Goal: Ask a question

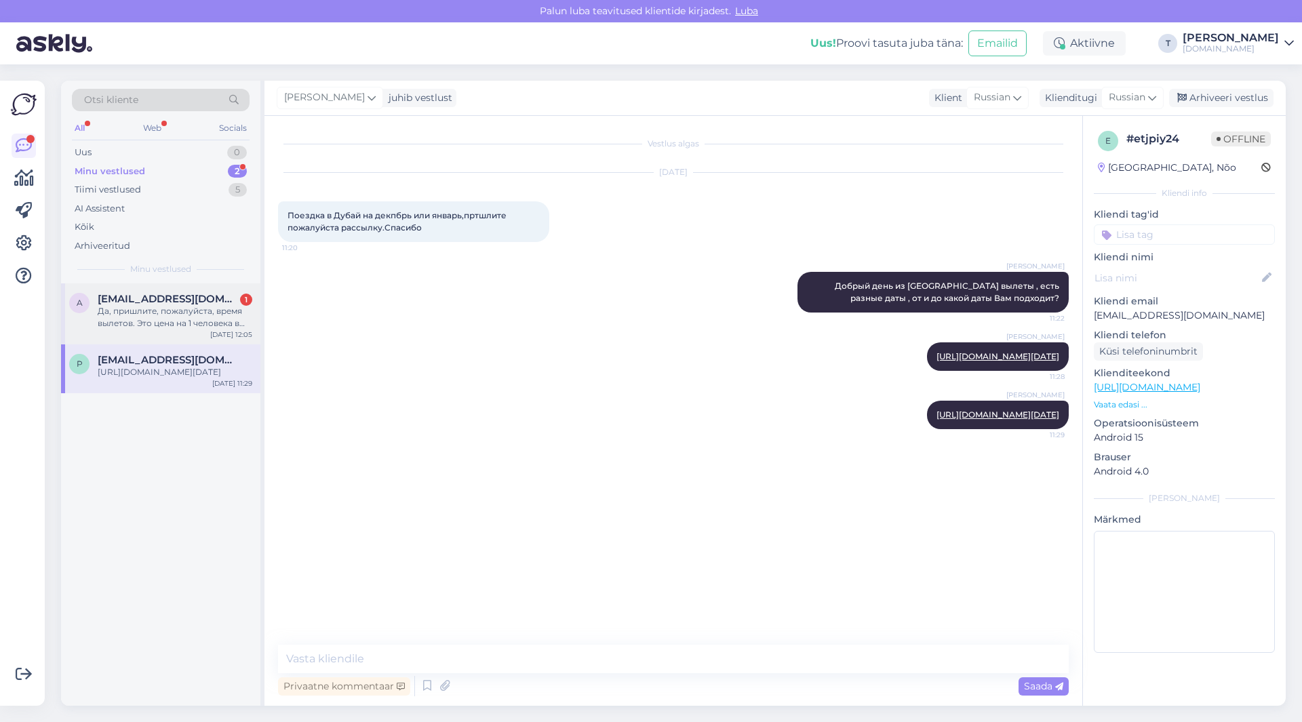
drag, startPoint x: 0, startPoint y: 0, endPoint x: 150, endPoint y: 317, distance: 351.0
click at [150, 317] on div "Да, пришлите, пожалуйста, время вылетов. Это цена на 1 человека в номере?" at bounding box center [175, 317] width 155 height 24
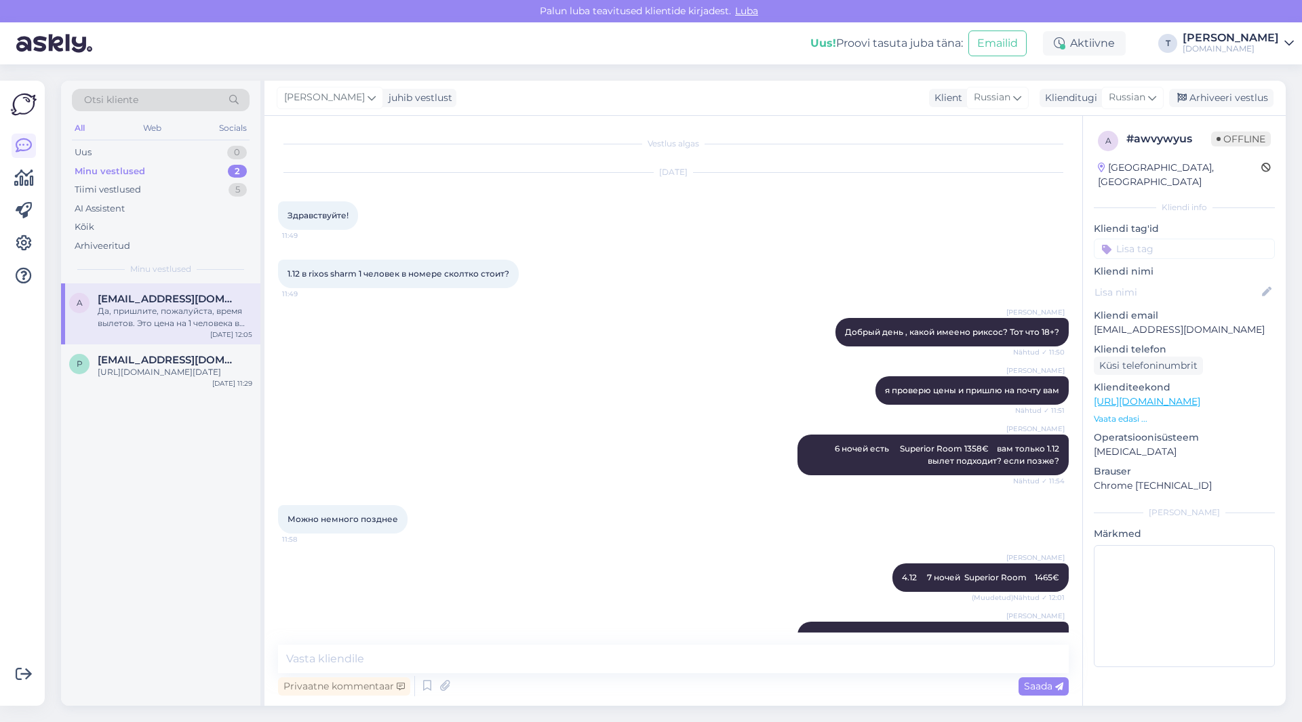
scroll to position [174, 0]
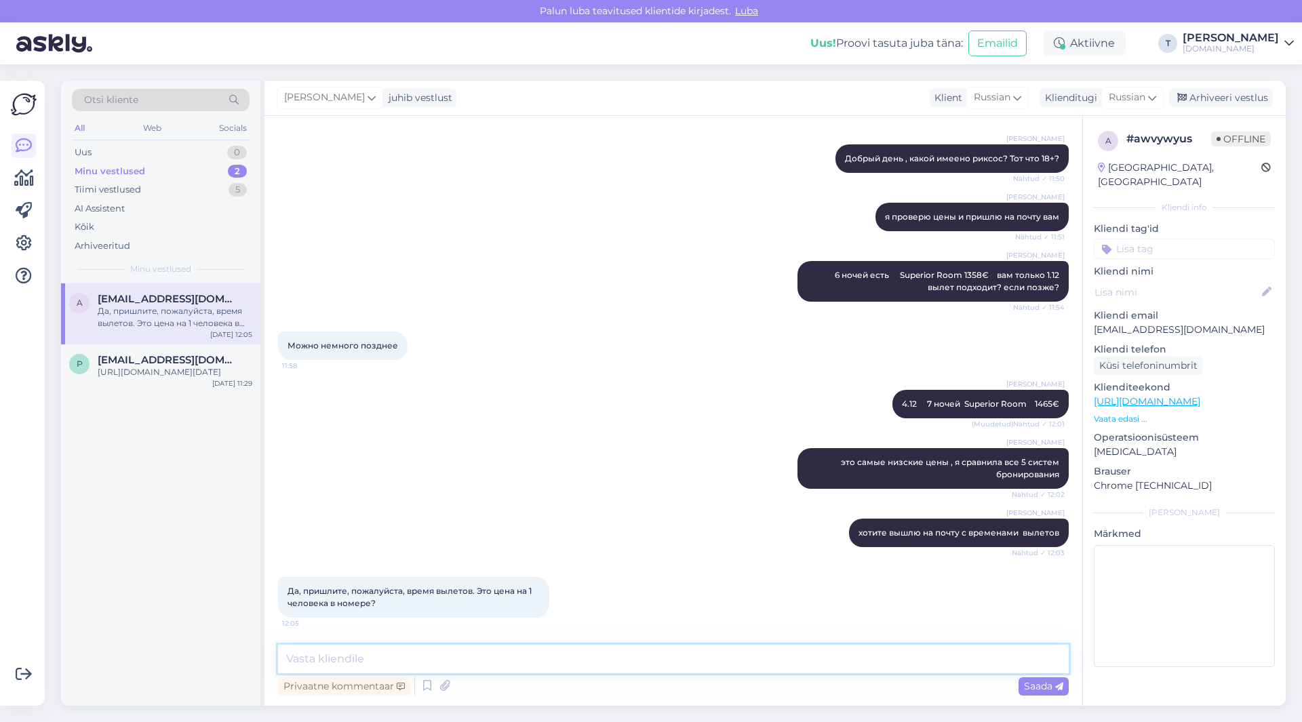
click at [431, 665] on textarea at bounding box center [673, 659] width 791 height 28
type textarea "l"
type textarea "да одноместный номер"
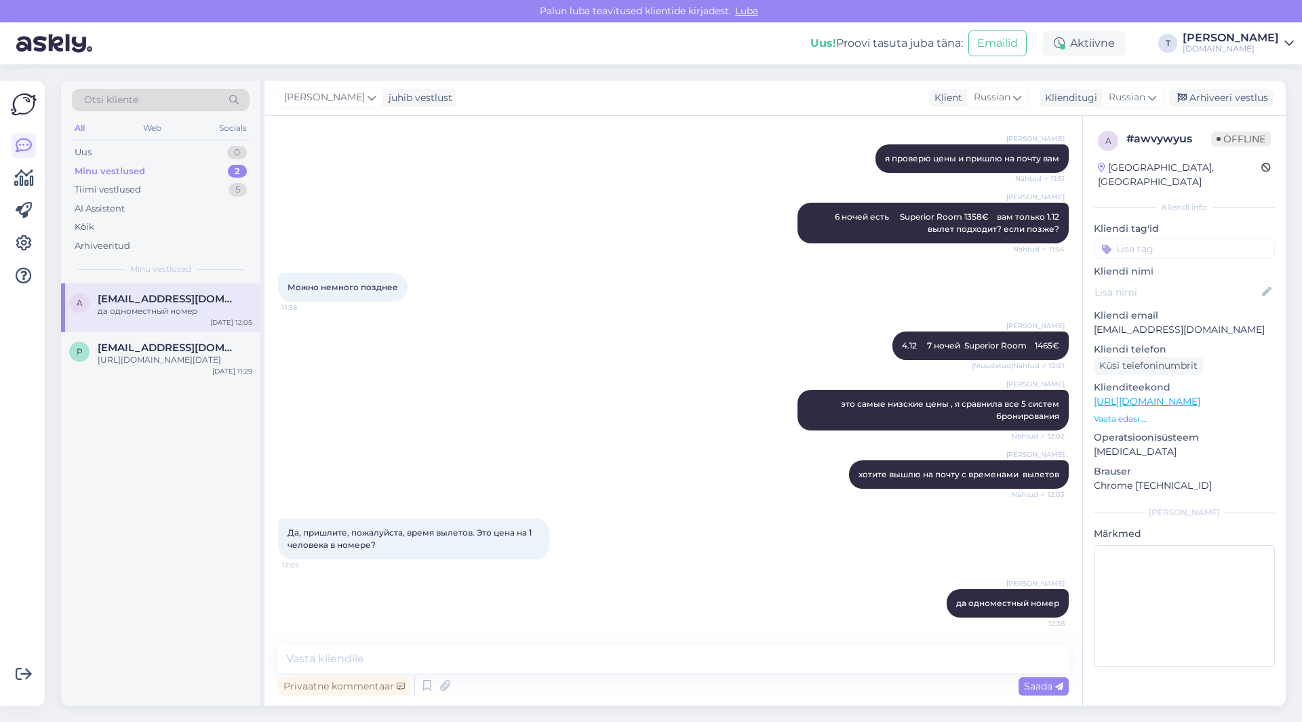
click at [1196, 323] on p "[EMAIL_ADDRESS][DOMAIN_NAME]" at bounding box center [1184, 330] width 181 height 14
copy p "[EMAIL_ADDRESS][DOMAIN_NAME]"
click at [1134, 413] on p "Vaata edasi ..." at bounding box center [1184, 419] width 181 height 12
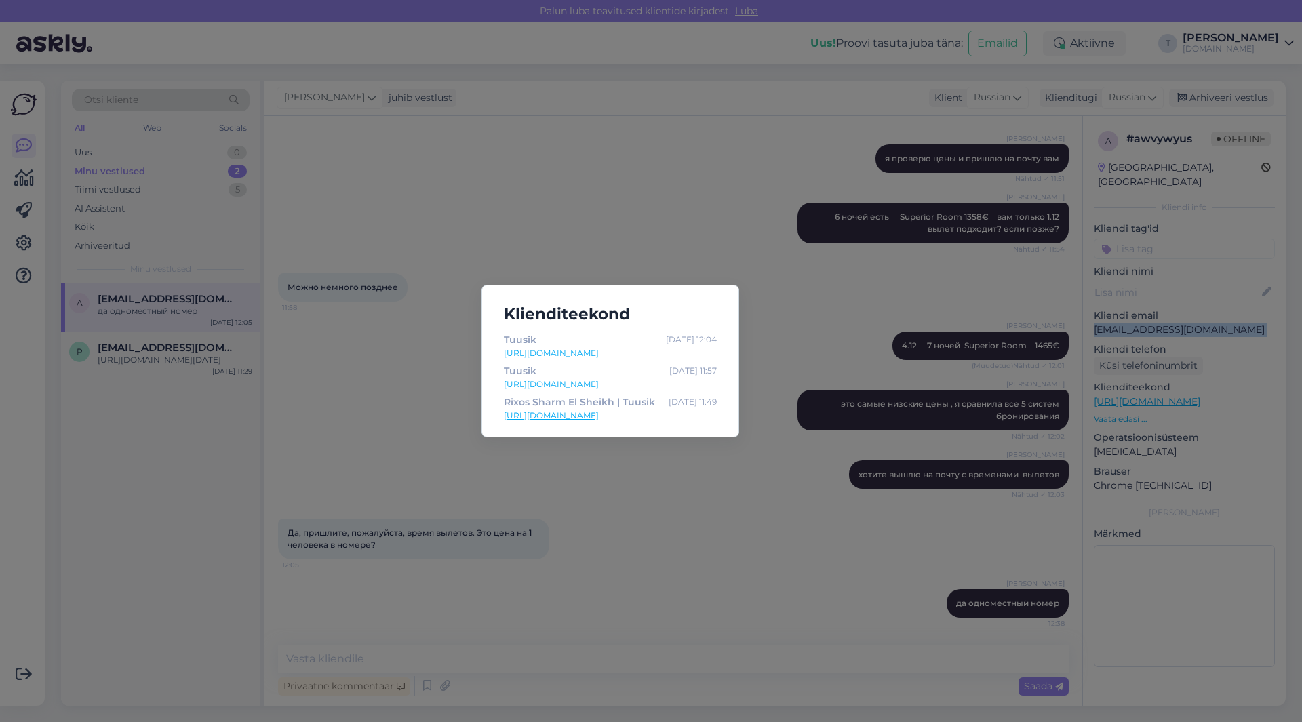
click at [560, 410] on link "[URL][DOMAIN_NAME]" at bounding box center [610, 416] width 213 height 12
click at [668, 588] on div "Klienditeekond Tuusik [DATE] 12:04 [URL][DOMAIN_NAME] [PERSON_NAME] [DATE] 11:5…" at bounding box center [651, 361] width 1302 height 722
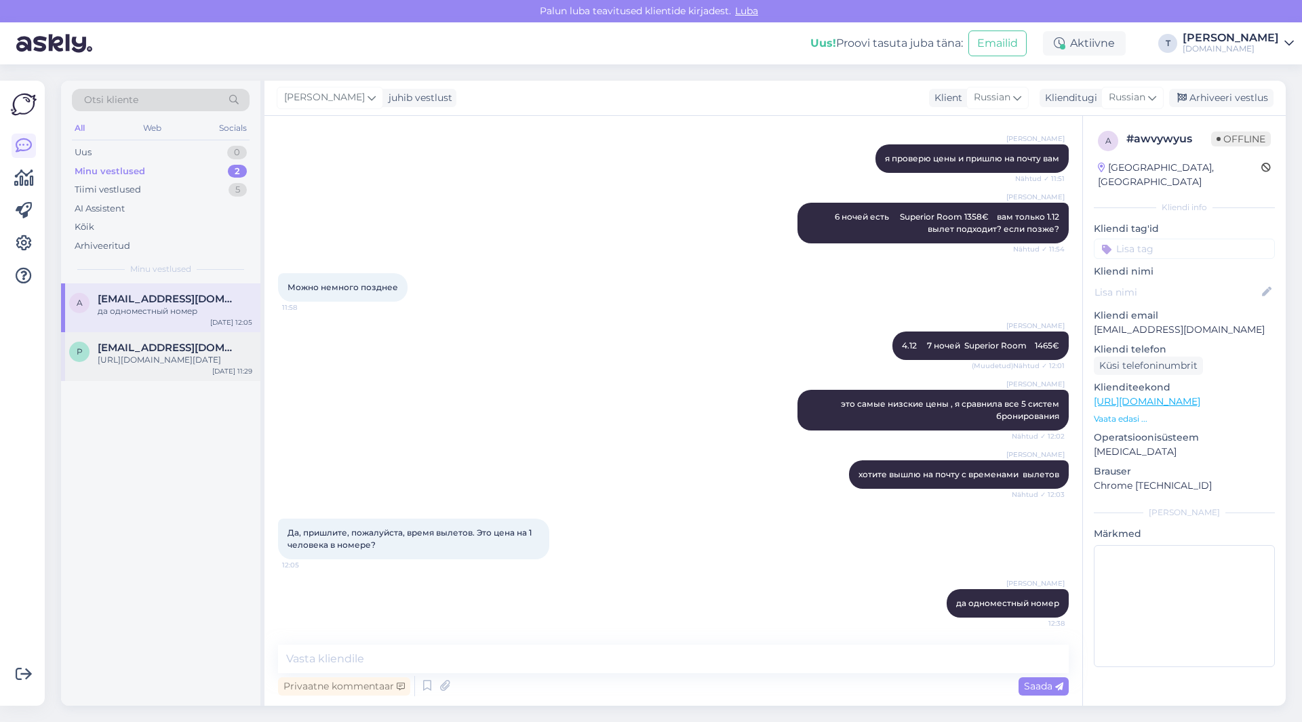
click at [121, 365] on div "[URL][DOMAIN_NAME][DATE]" at bounding box center [175, 360] width 155 height 12
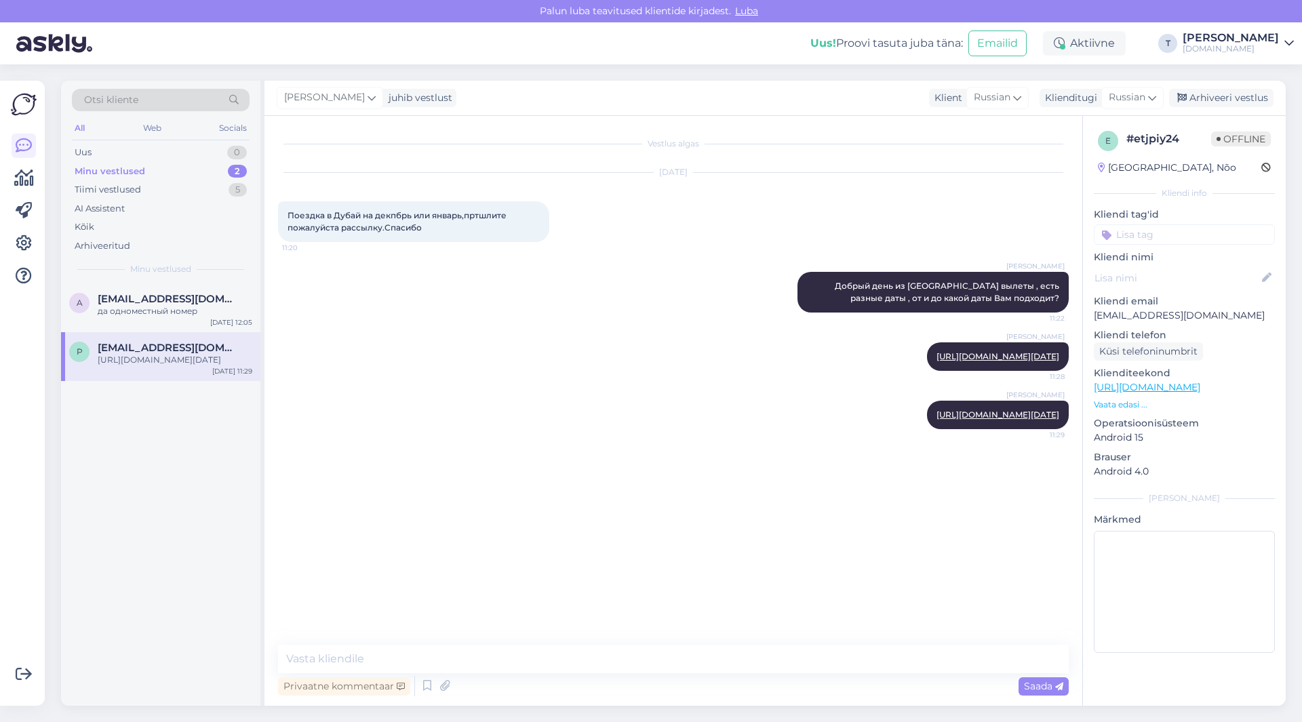
click at [1169, 317] on p "[EMAIL_ADDRESS][DOMAIN_NAME]" at bounding box center [1184, 316] width 181 height 14
copy p "[EMAIL_ADDRESS][DOMAIN_NAME]"
click at [168, 308] on div "да одноместный номер" at bounding box center [175, 311] width 155 height 12
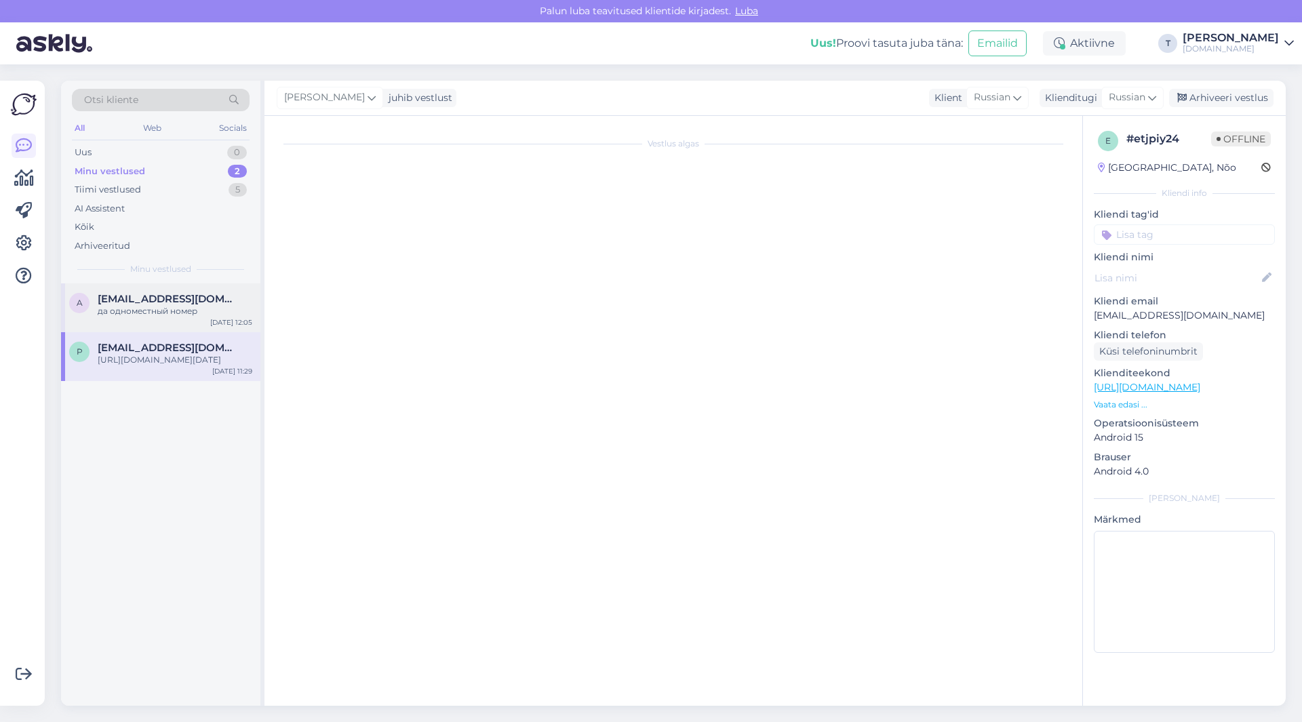
scroll to position [232, 0]
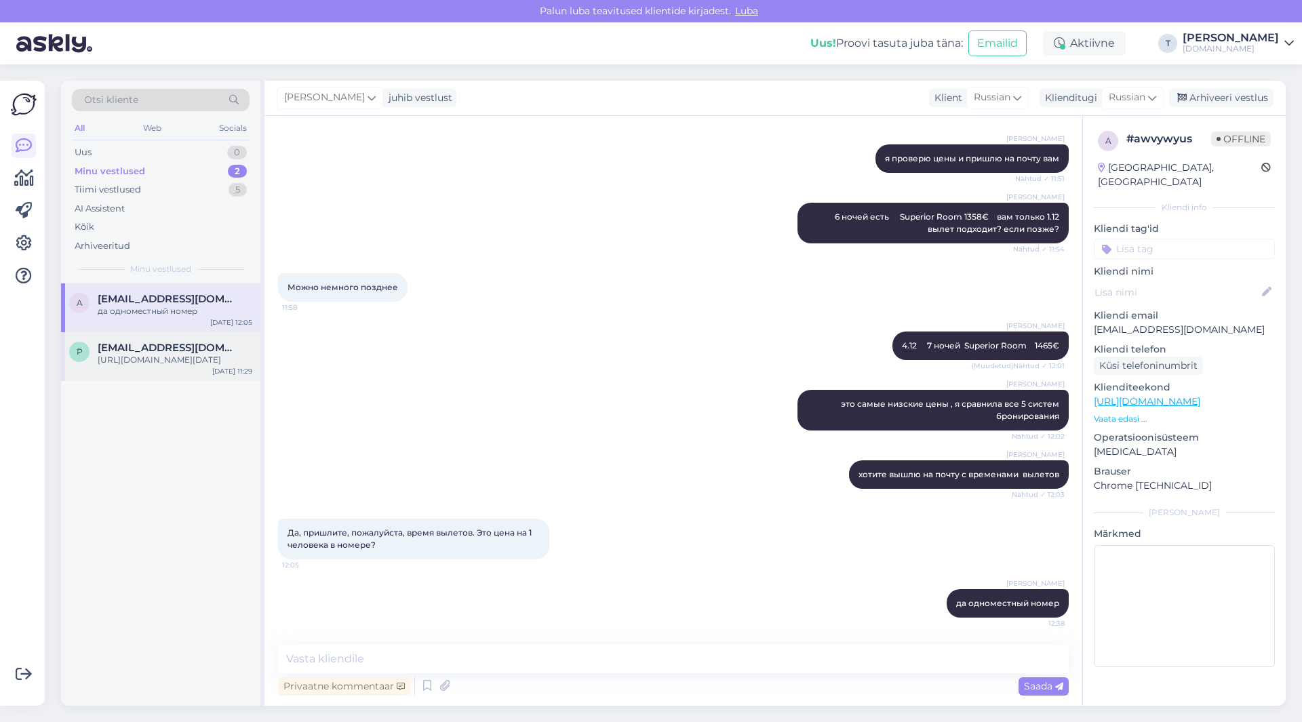
click at [174, 378] on div "p [EMAIL_ADDRESS][DOMAIN_NAME] [URL][DOMAIN_NAME][DATE] [DATE] 11:29" at bounding box center [160, 356] width 199 height 49
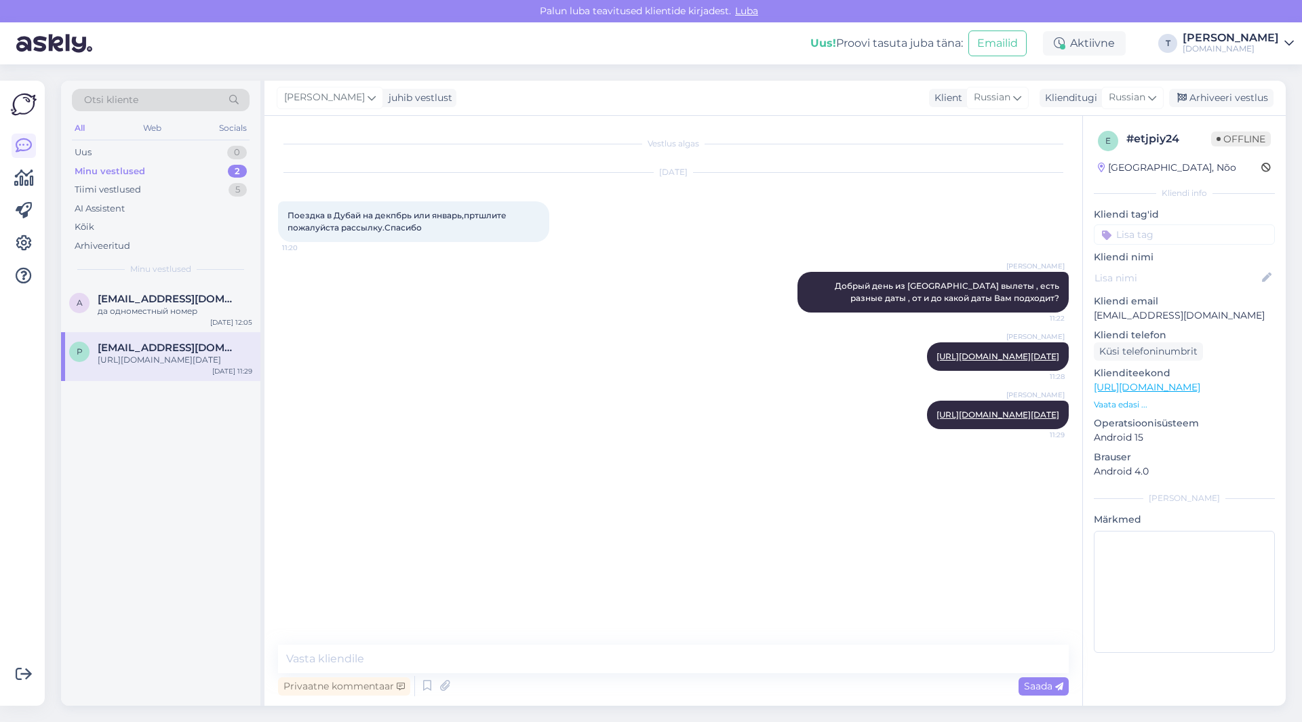
scroll to position [0, 0]
click at [1206, 96] on div "Arhiveeri vestlus" at bounding box center [1221, 98] width 104 height 18
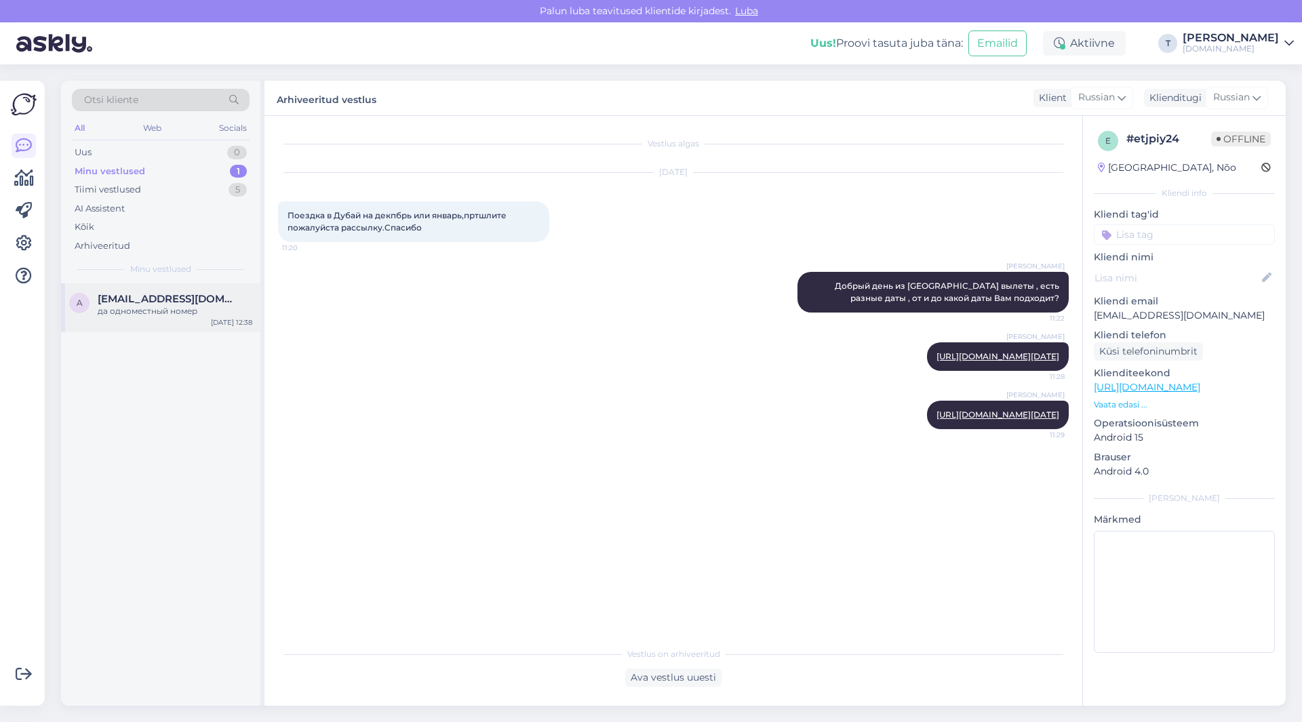
click at [186, 306] on div "да одноместный номер" at bounding box center [175, 311] width 155 height 12
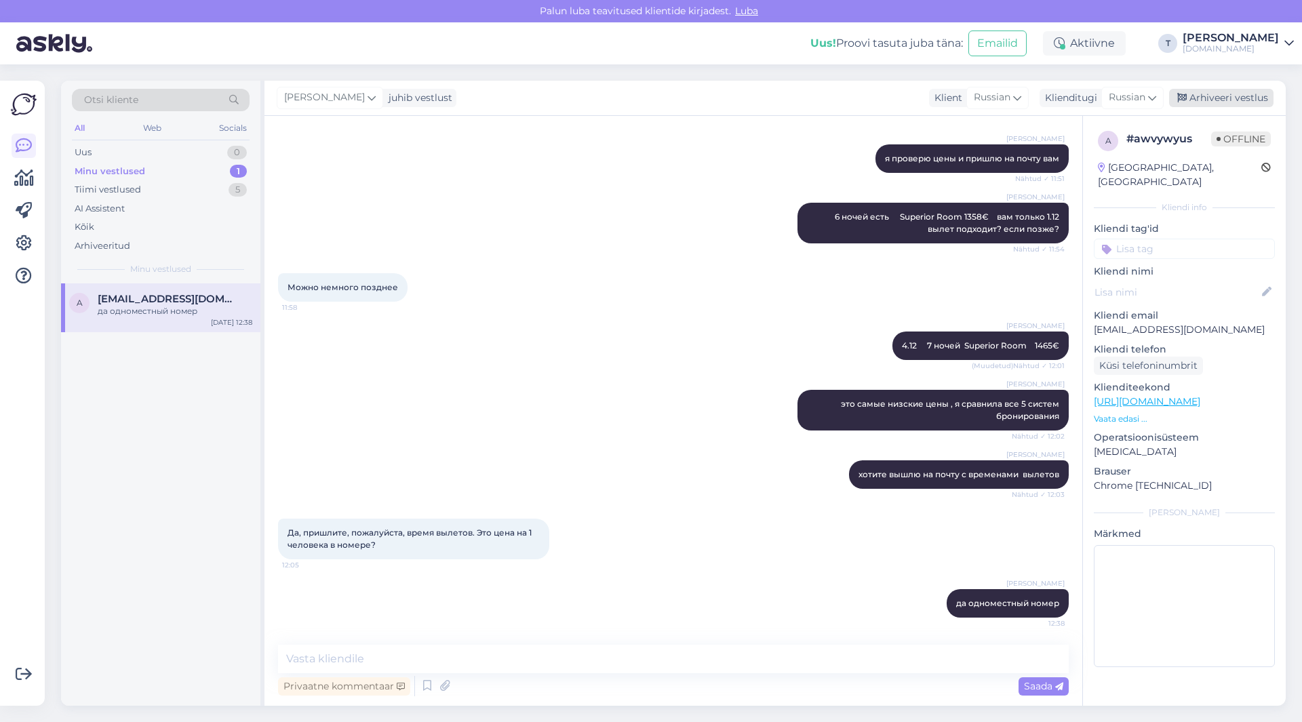
click at [1208, 95] on div "Arhiveeri vestlus" at bounding box center [1221, 98] width 104 height 18
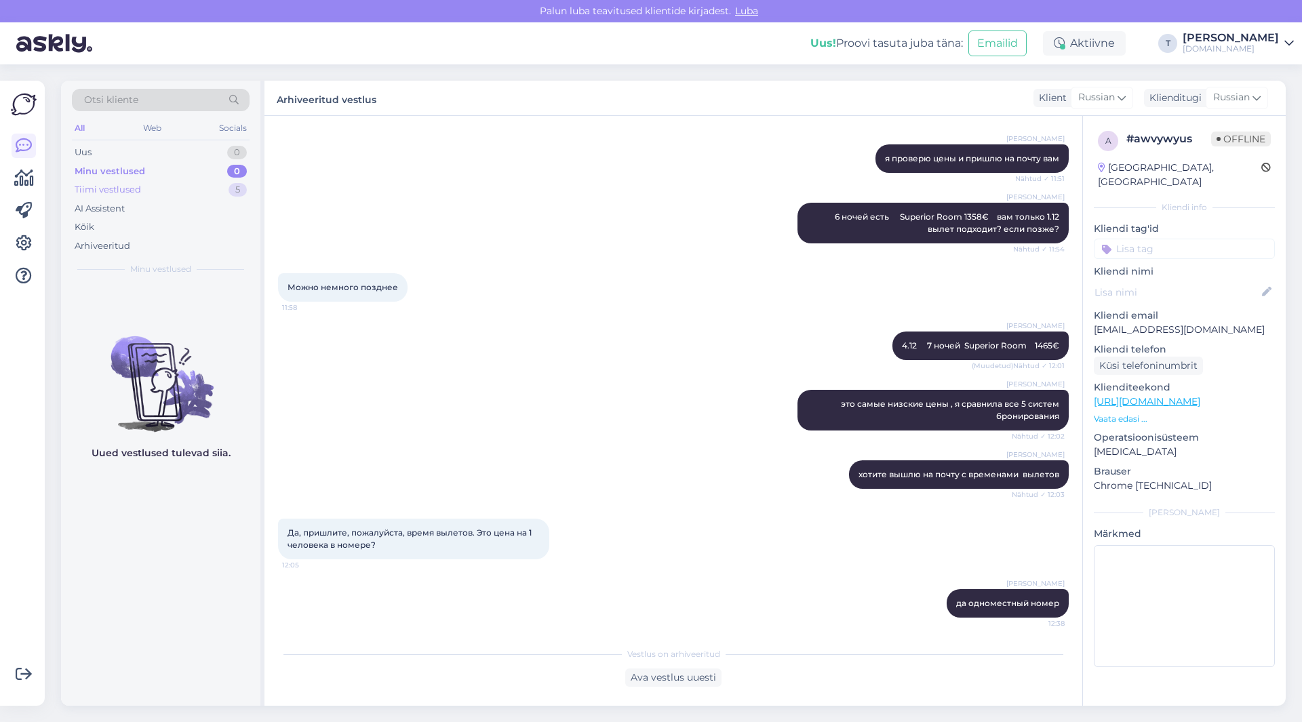
click at [207, 180] on div "Tiimi vestlused 5" at bounding box center [161, 189] width 178 height 19
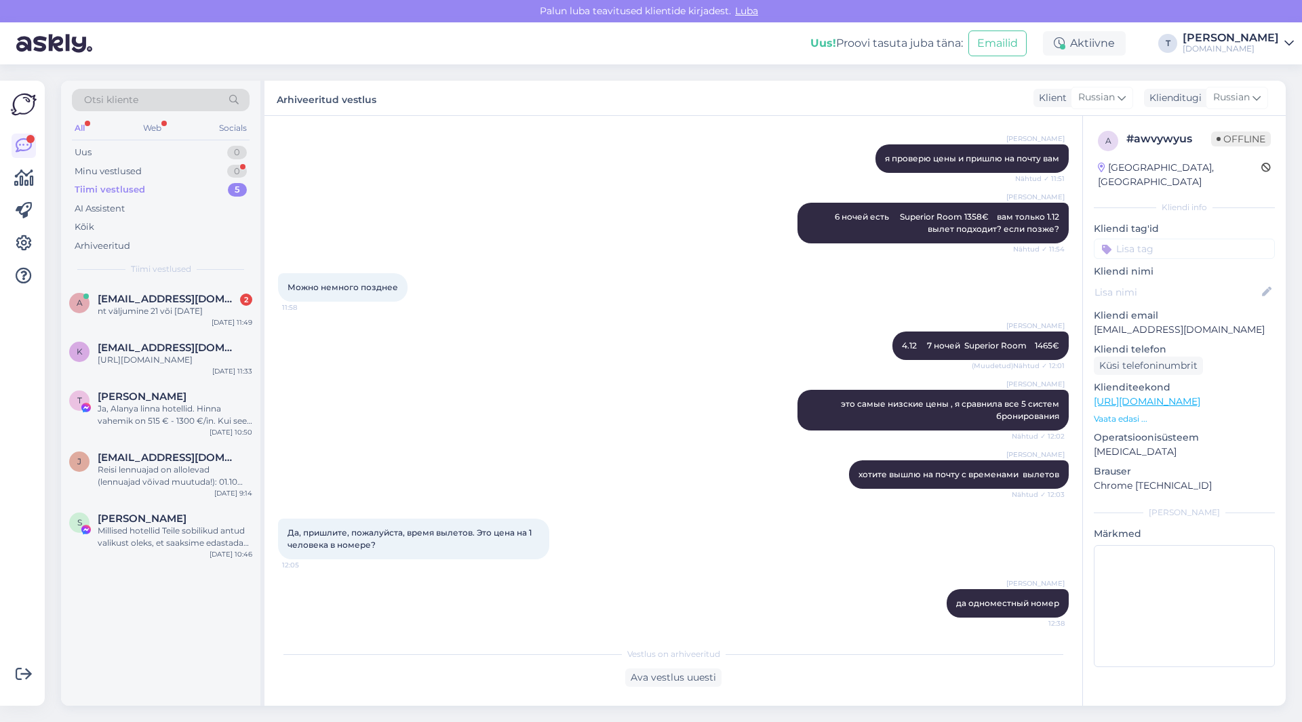
scroll to position [237, 0]
